Goal: Transaction & Acquisition: Download file/media

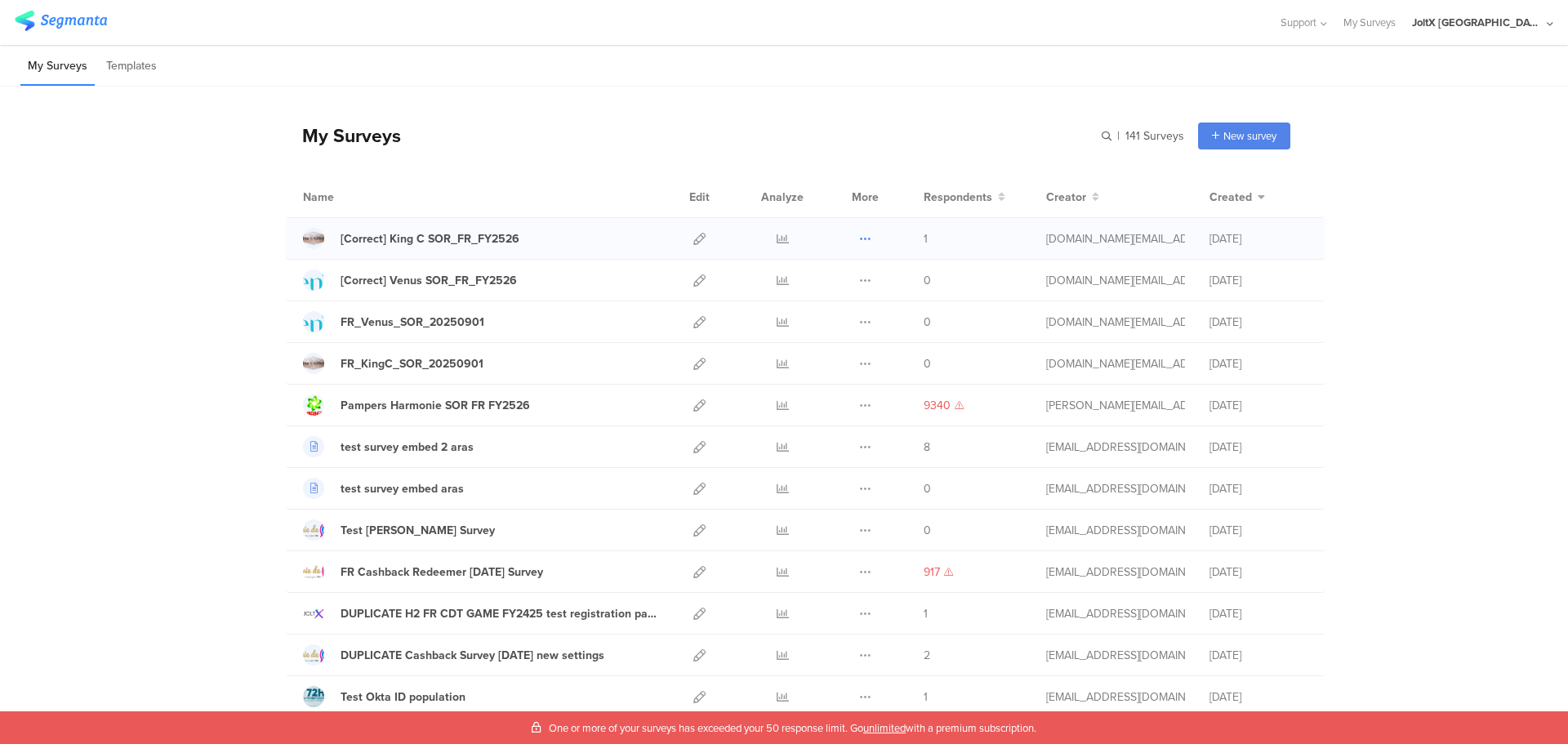
click at [861, 240] on icon at bounding box center [865, 239] width 12 height 12
click at [835, 311] on link "Export" at bounding box center [833, 309] width 90 height 29
click at [79, 22] on img at bounding box center [60, 21] width 92 height 21
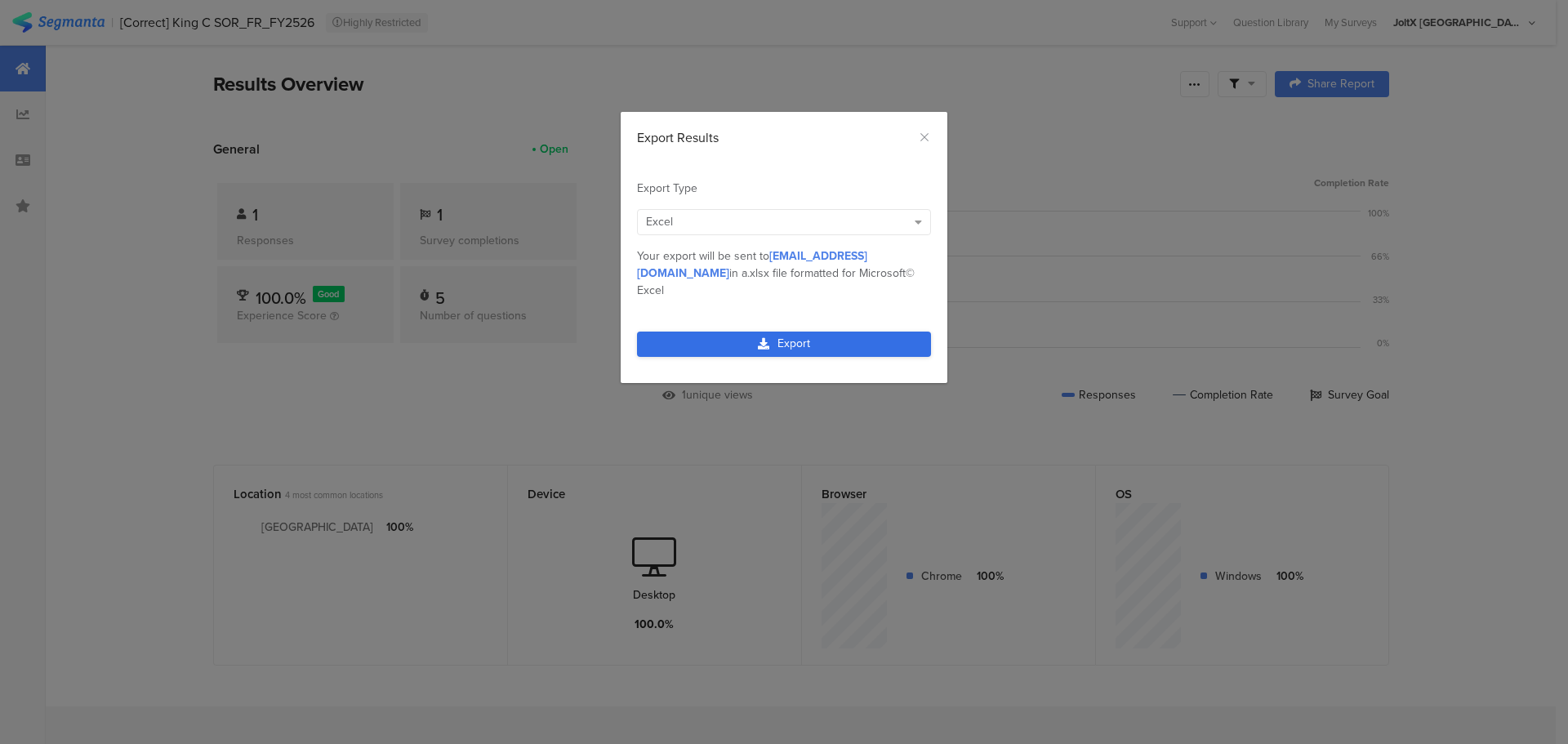
click at [819, 331] on link "Export" at bounding box center [784, 344] width 294 height 25
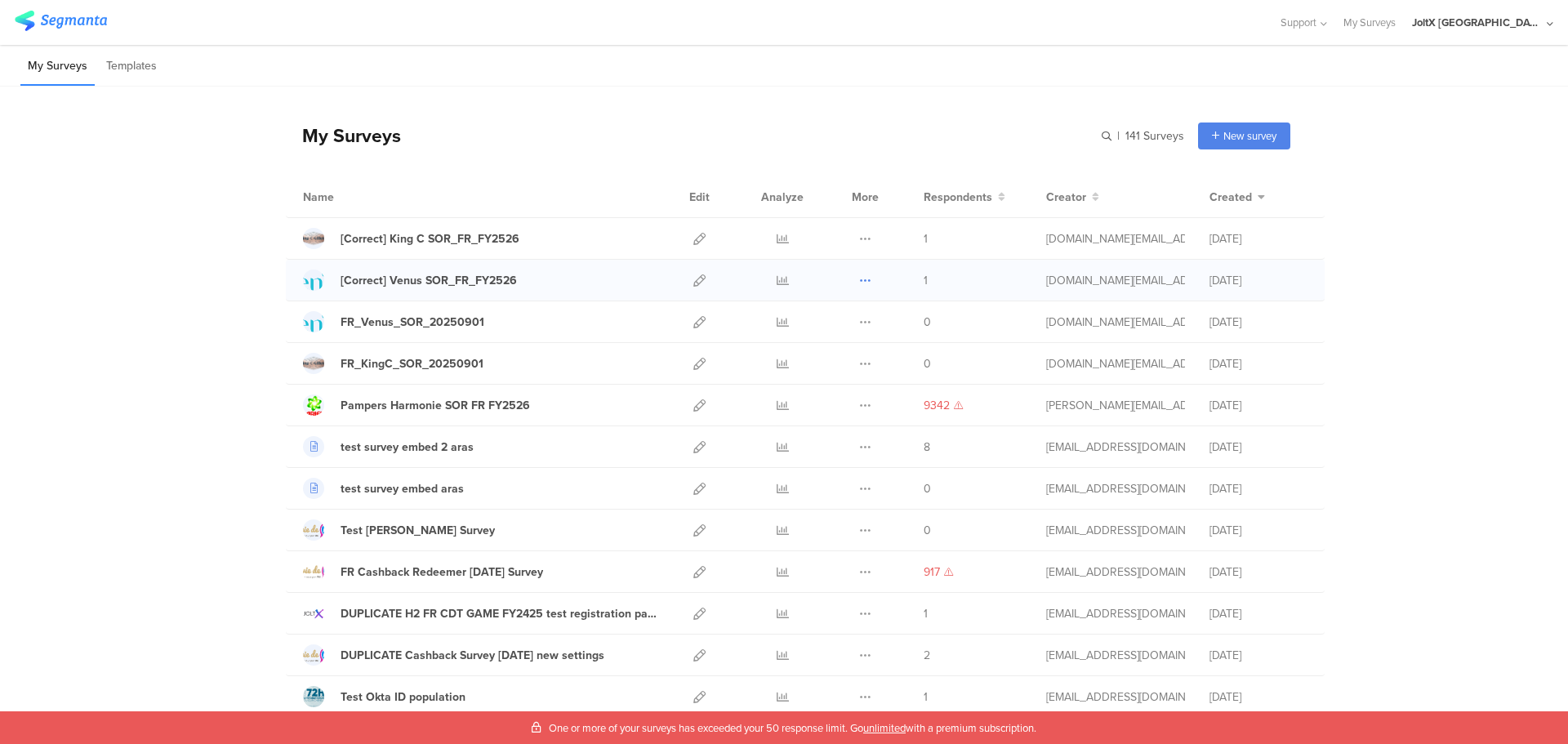
click at [864, 276] on icon at bounding box center [865, 281] width 12 height 12
click at [824, 347] on link "Export" at bounding box center [833, 351] width 90 height 29
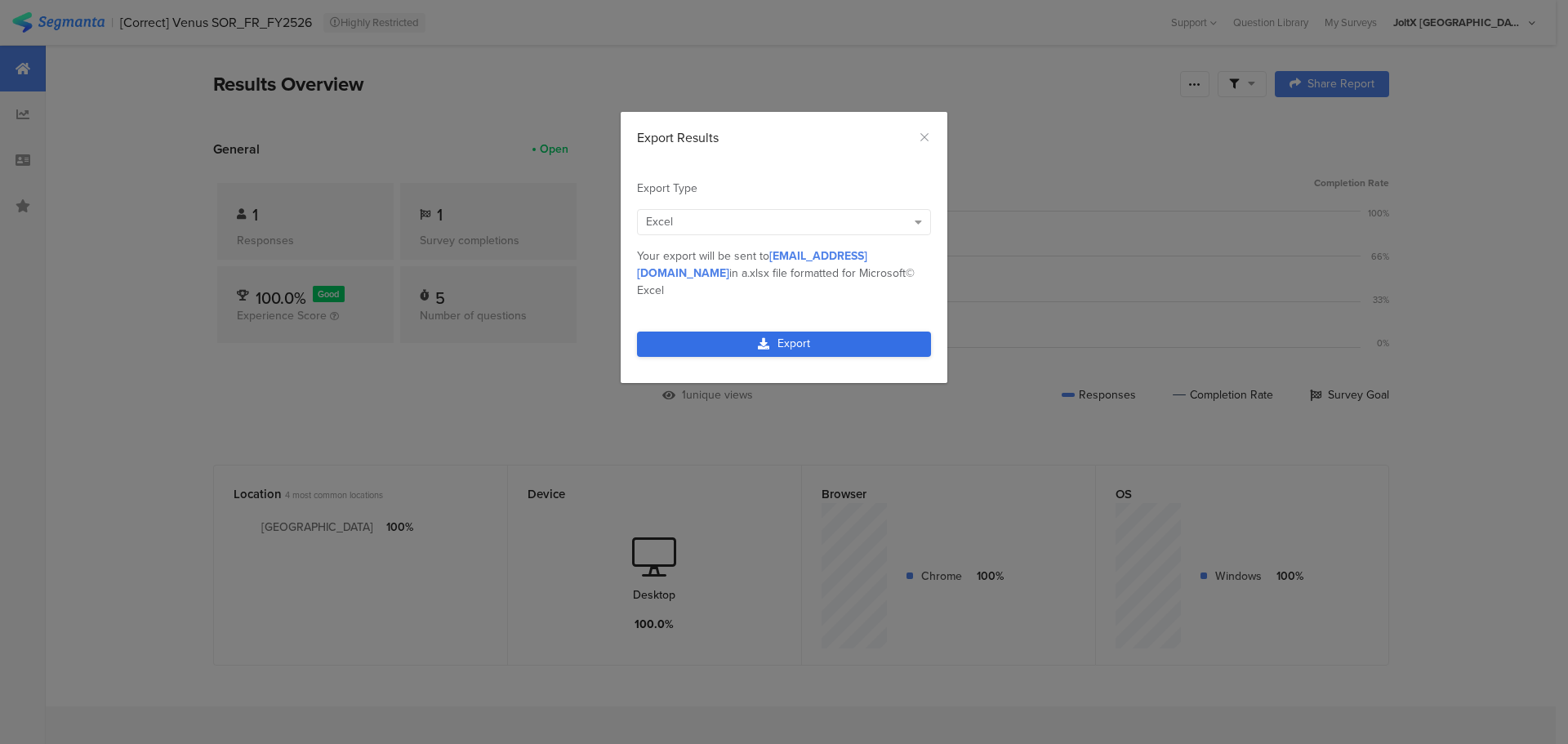
click at [798, 331] on link "Export" at bounding box center [784, 344] width 294 height 25
